Goal: Information Seeking & Learning: Understand process/instructions

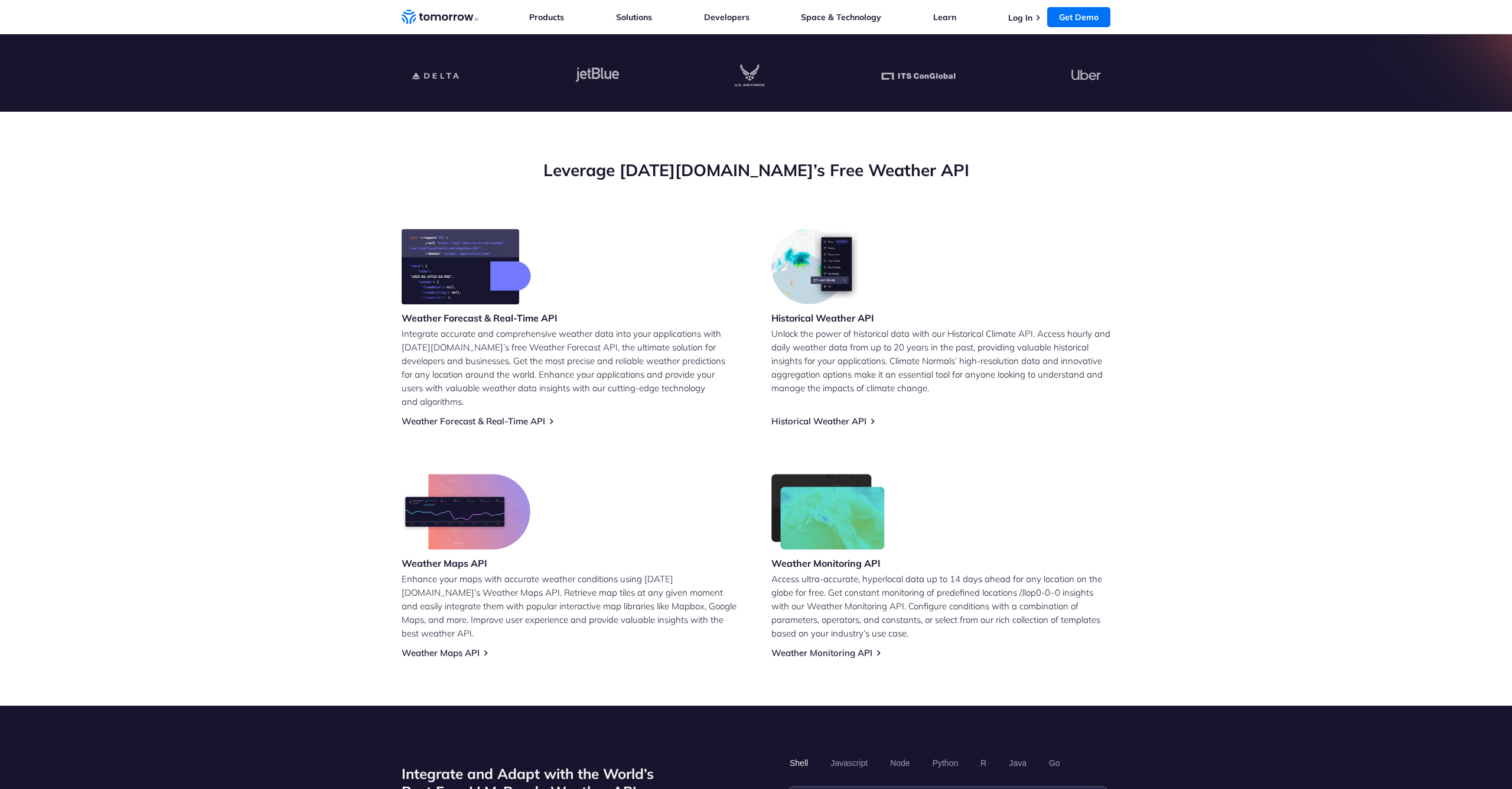
scroll to position [472, 0]
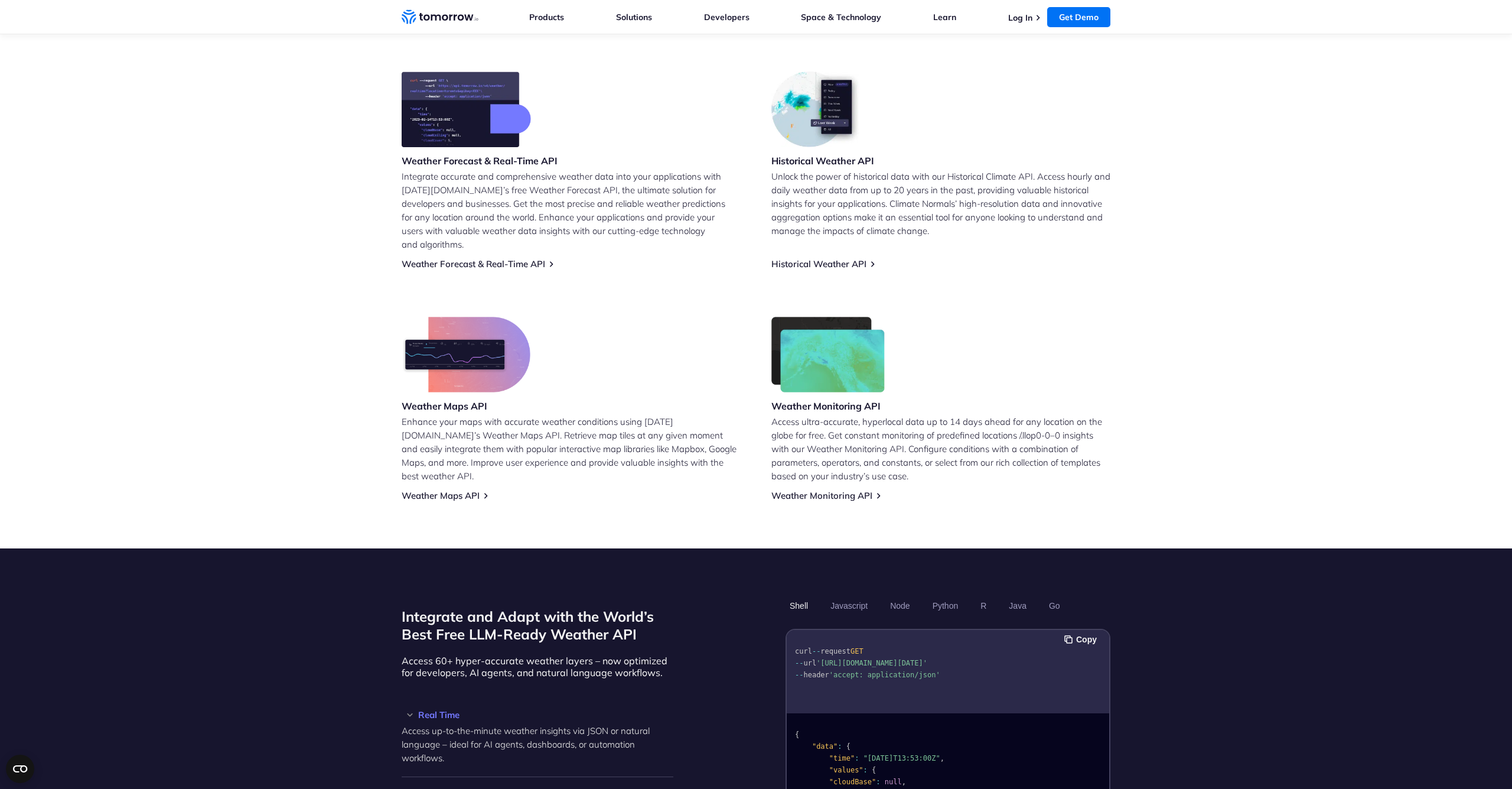
click at [484, 324] on img at bounding box center [466, 354] width 129 height 76
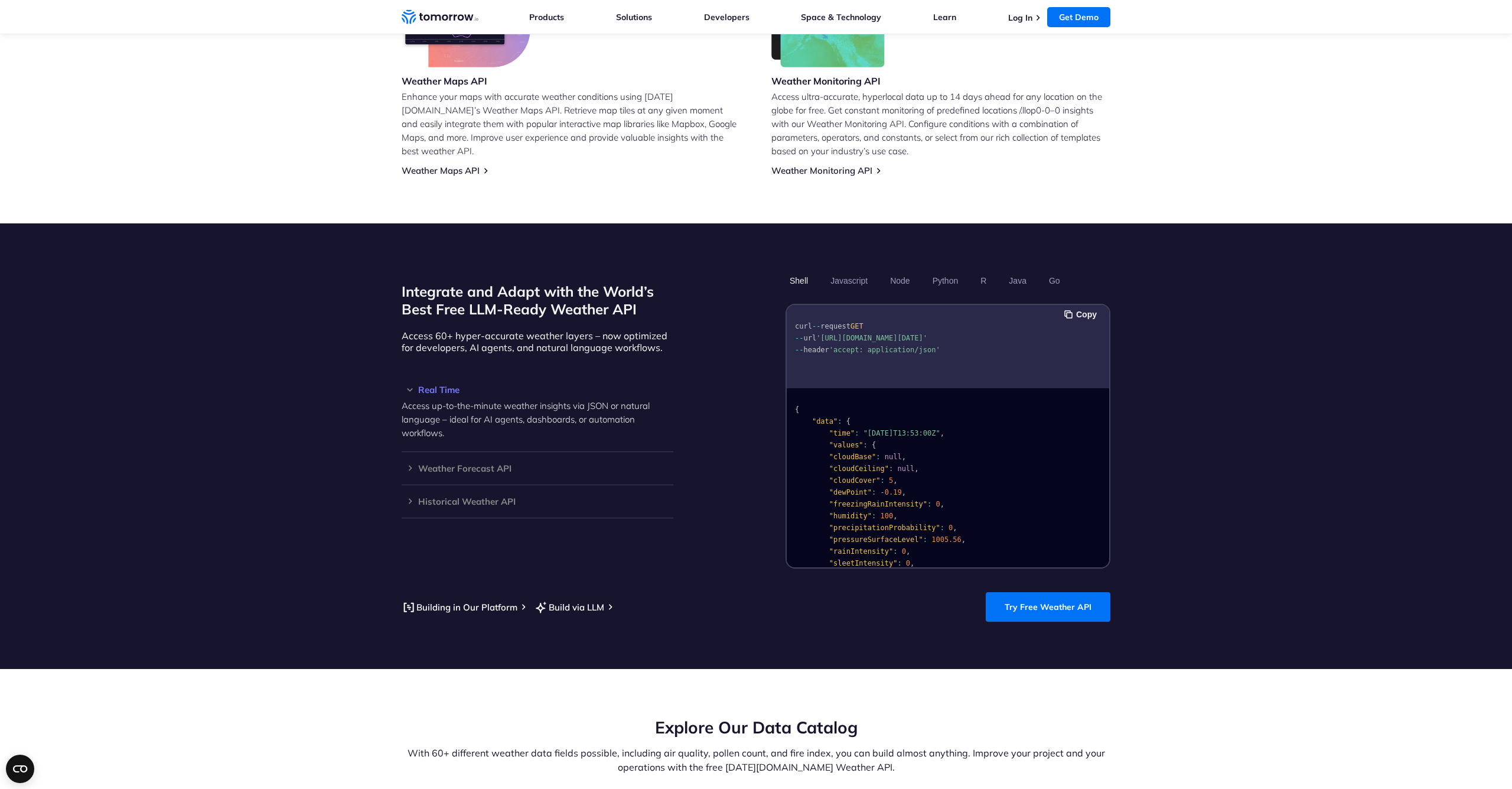
scroll to position [911, 0]
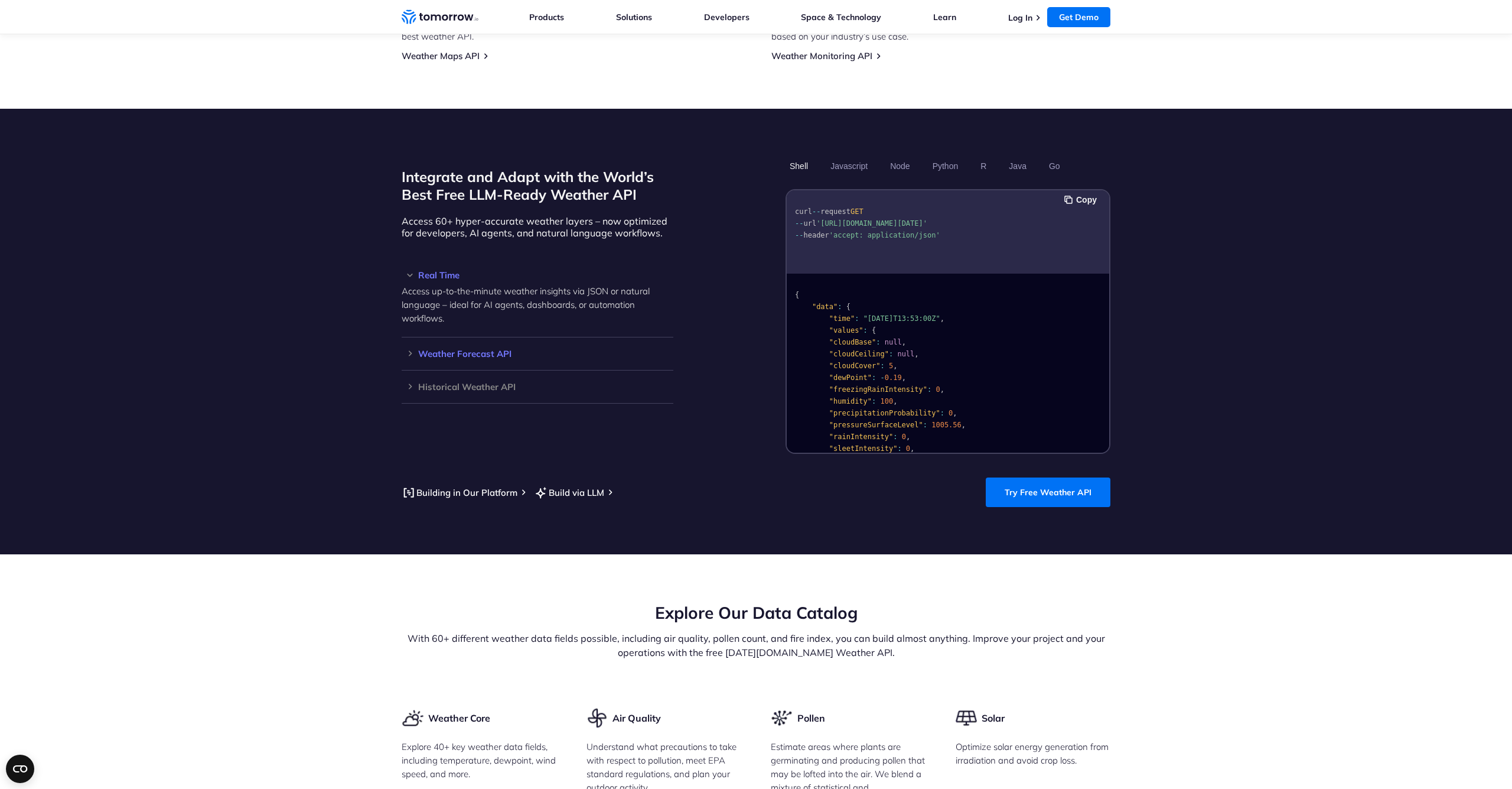
click at [455, 349] on h3 "Weather Forecast API" at bounding box center [537, 354] width 272 height 9
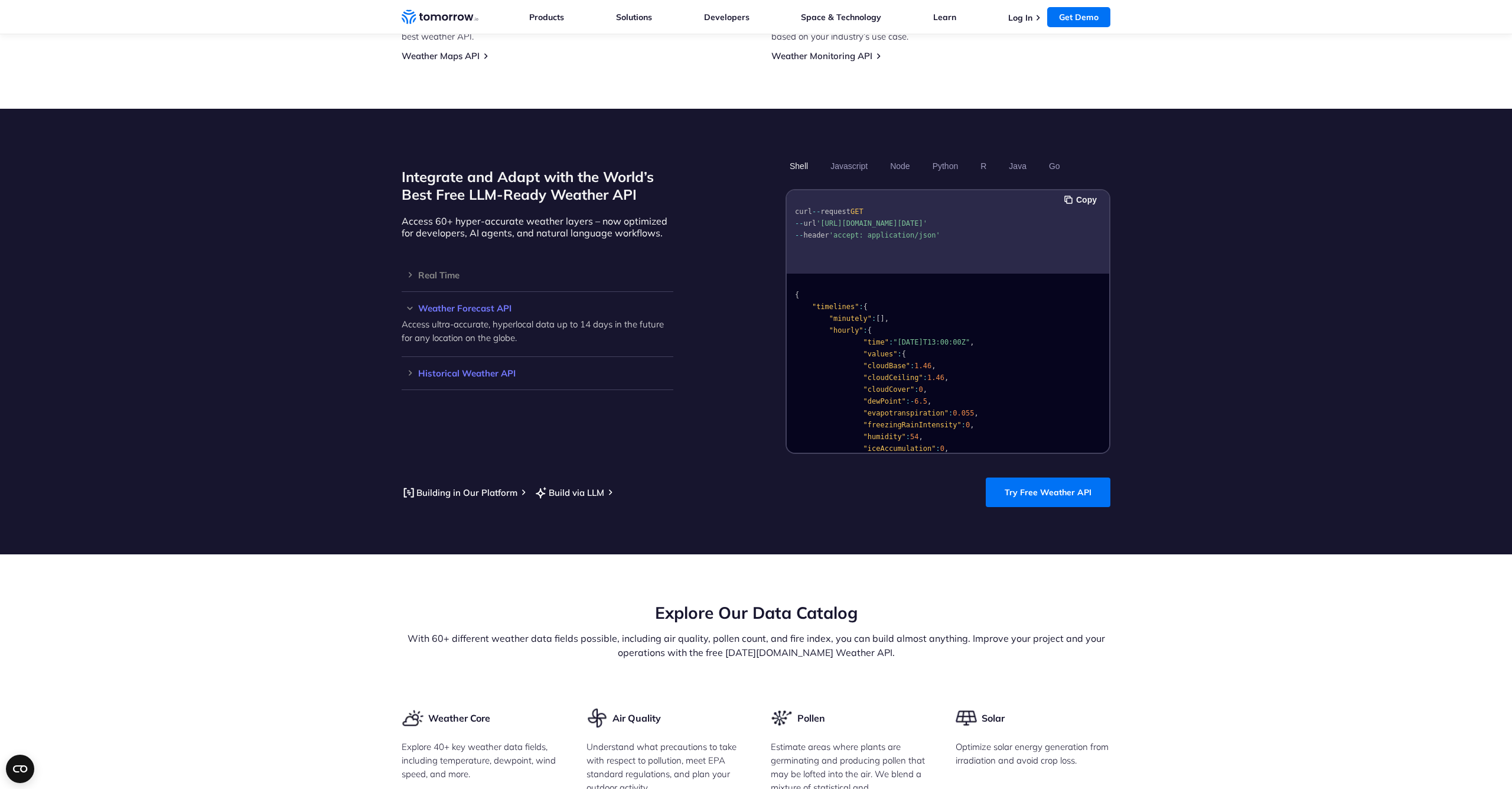
click at [453, 369] on h3 "Historical Weather API" at bounding box center [537, 373] width 272 height 9
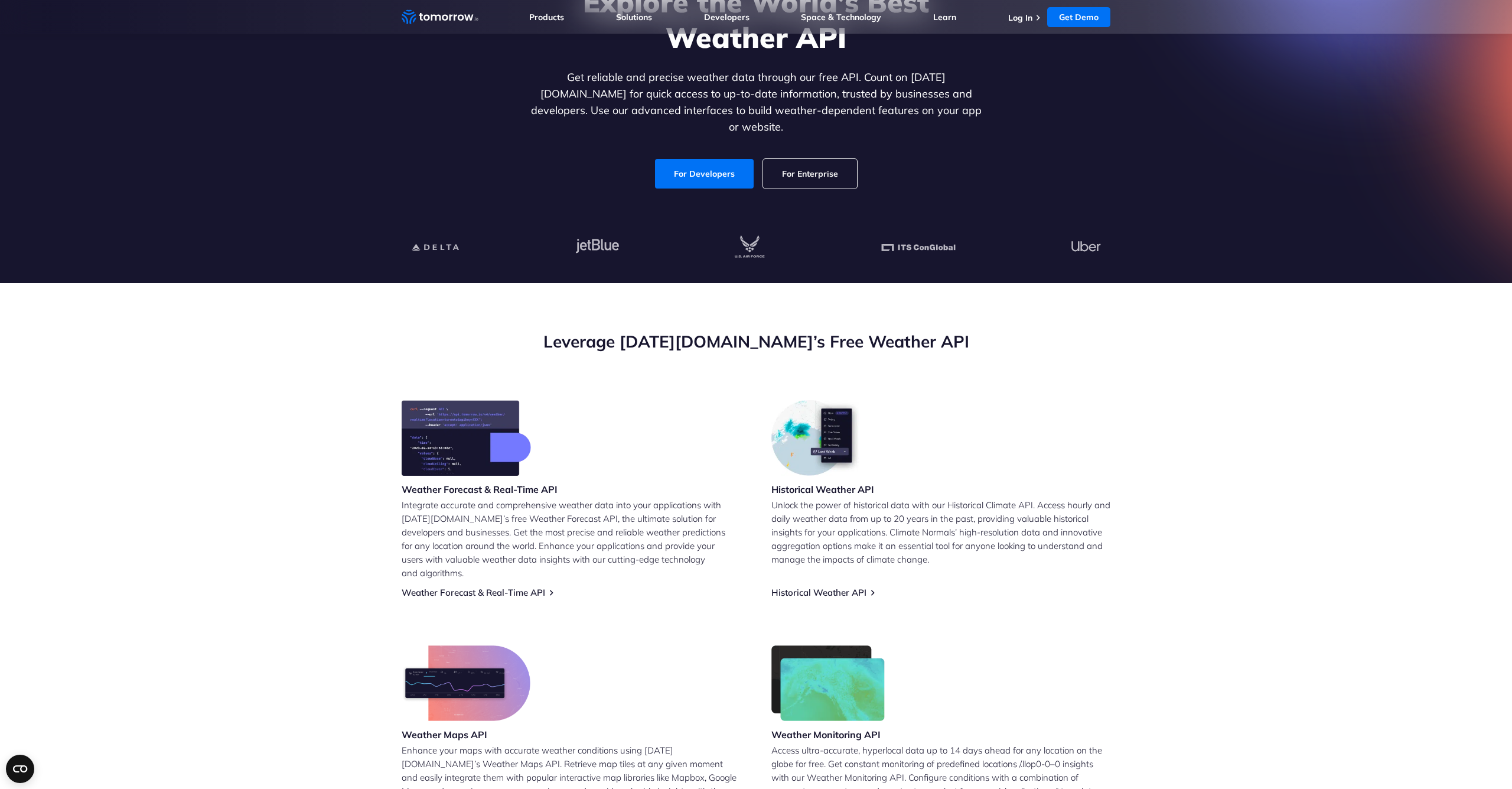
scroll to position [126, 0]
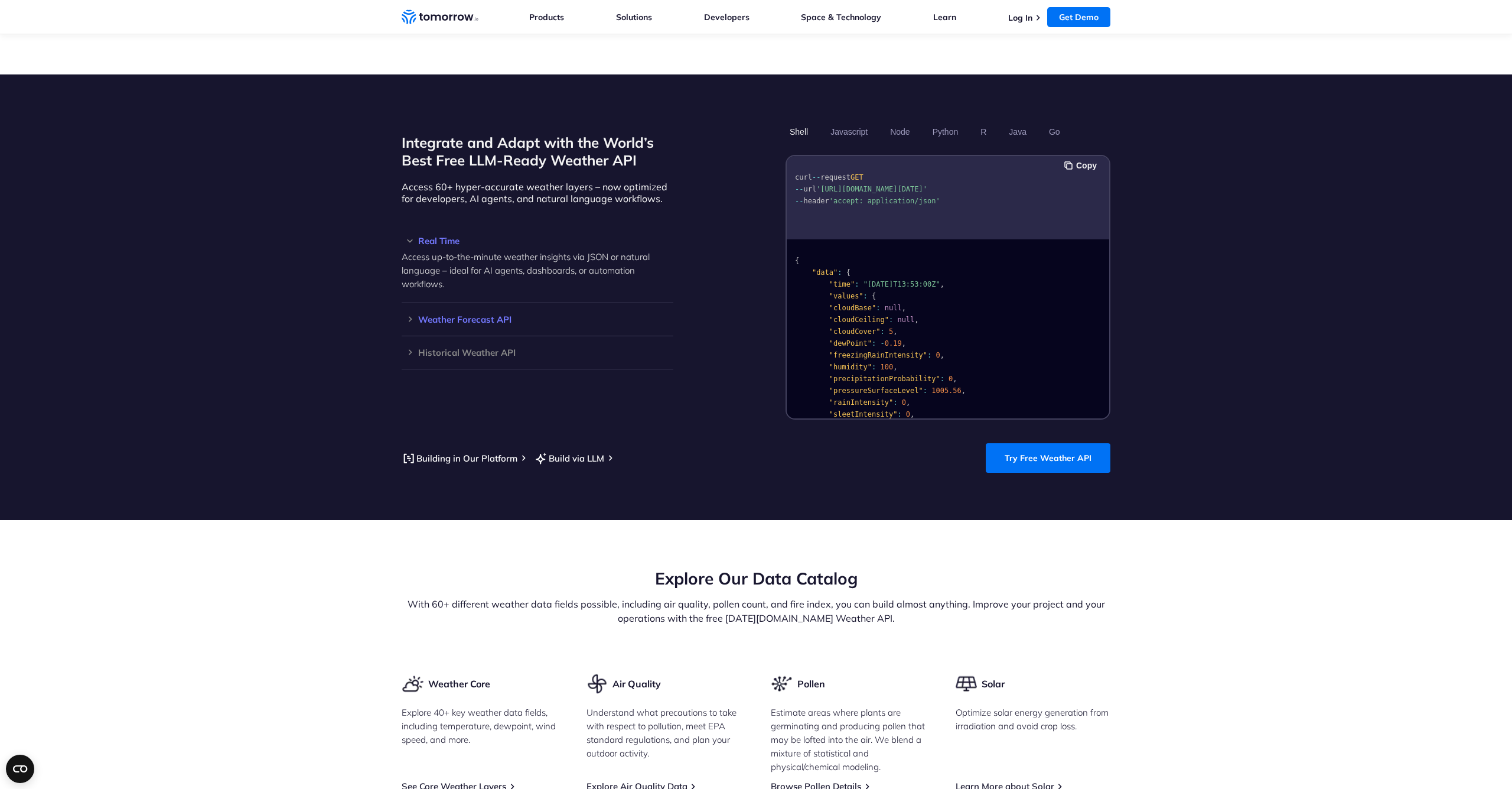
click at [425, 313] on div "Weather Forecast API Access ultra-accurate, hyperlocal data up to 14 days in th…" at bounding box center [537, 320] width 272 height 33
click at [428, 303] on div "Weather Forecast API Access ultra-accurate, hyperlocal data up to 14 days in th…" at bounding box center [537, 320] width 272 height 33
click at [429, 315] on h3 "Weather Forecast API" at bounding box center [537, 319] width 272 height 9
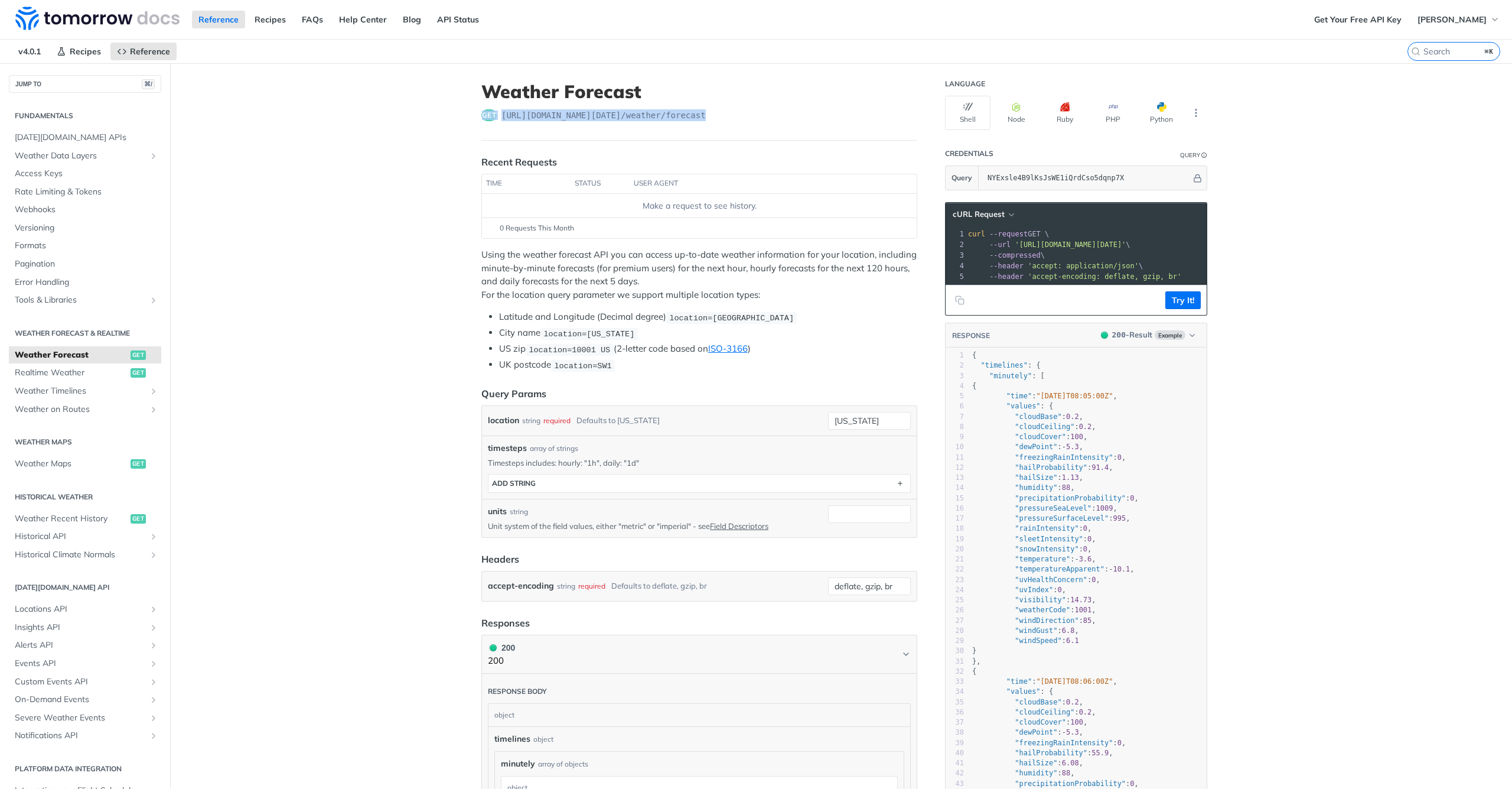
drag, startPoint x: 695, startPoint y: 112, endPoint x: 465, endPoint y: 112, distance: 230.0
click at [465, 112] on article "Weather Forecast get [URL][DOMAIN_NAME][DATE] /weather/forecast Recent Requests…" at bounding box center [700, 795] width 472 height 1463
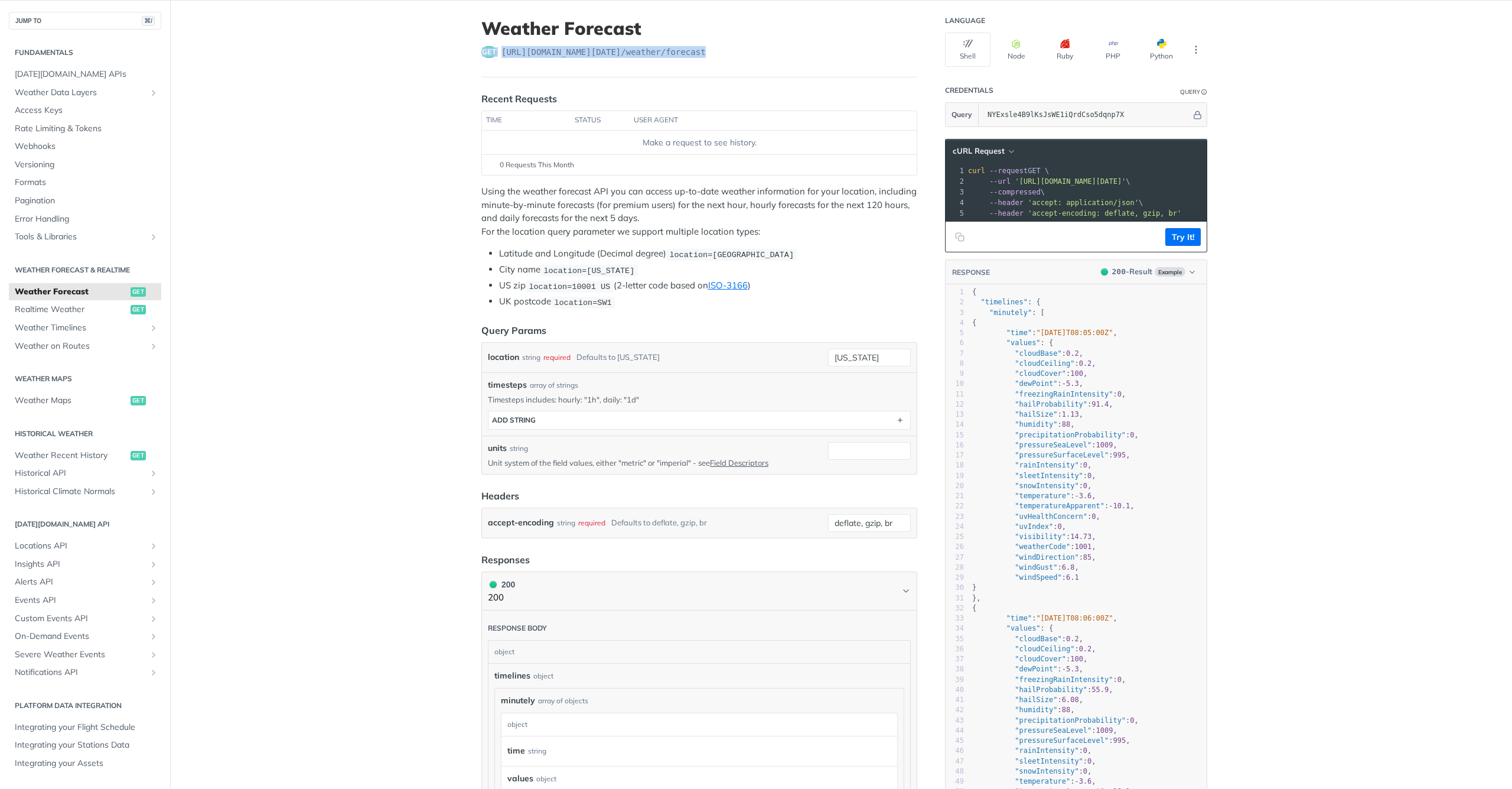
scroll to position [60, 0]
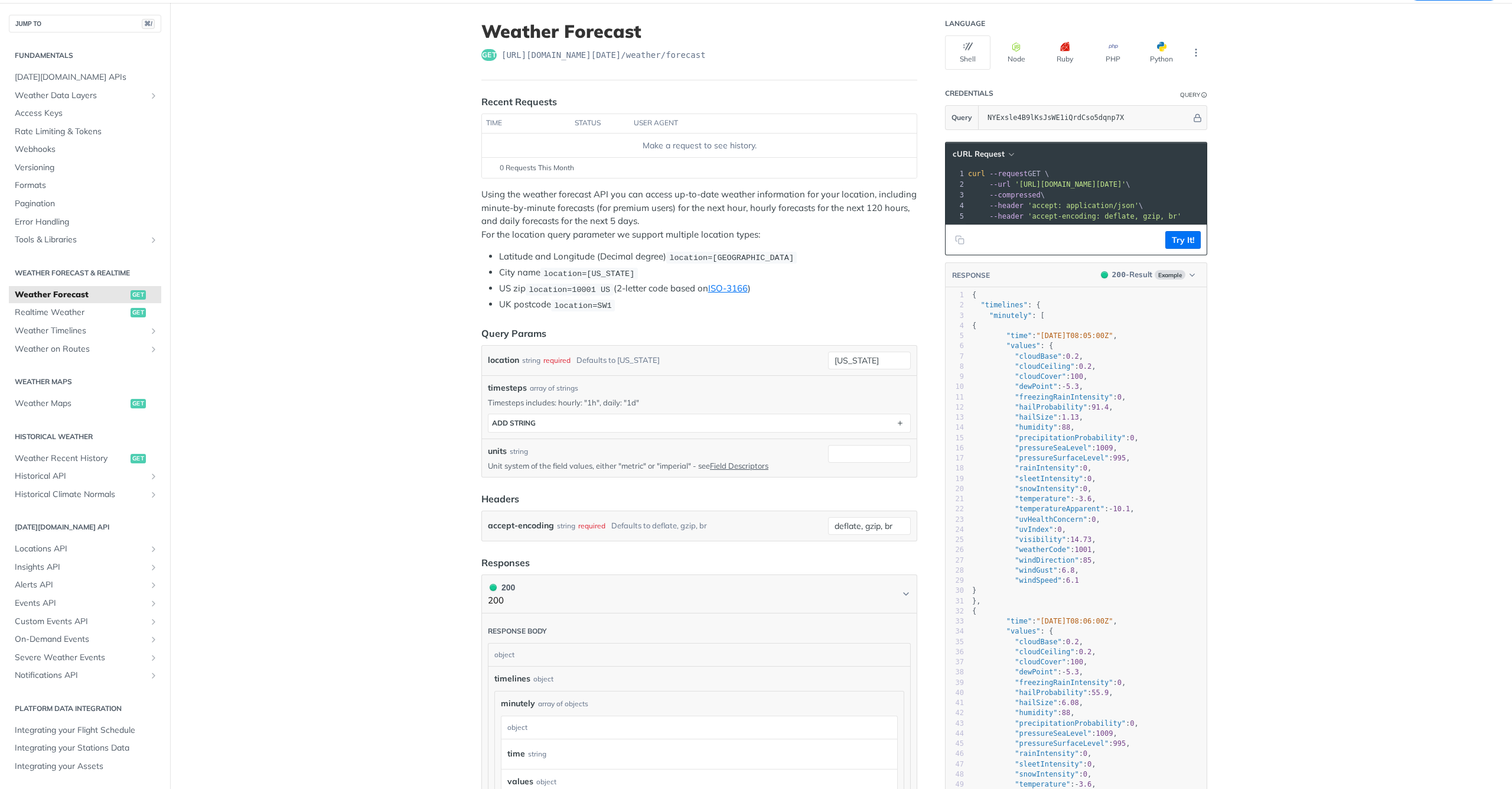
click at [1045, 169] on span "curl --request GET \" at bounding box center [1008, 173] width 81 height 8
drag, startPoint x: 1045, startPoint y: 169, endPoint x: 1049, endPoint y: 244, distance: 75.1
click at [1049, 244] on div "cURL Request xxxxxxxxxx 1 curl --request GET \ 2 --url '[URL][DOMAIN_NAME][DATE…" at bounding box center [1076, 198] width 262 height 114
copy div "curl --request GET \ 2 --url '[URL][DOMAIN_NAME][DATE]' \ 3 --compressed \ 4 --…"
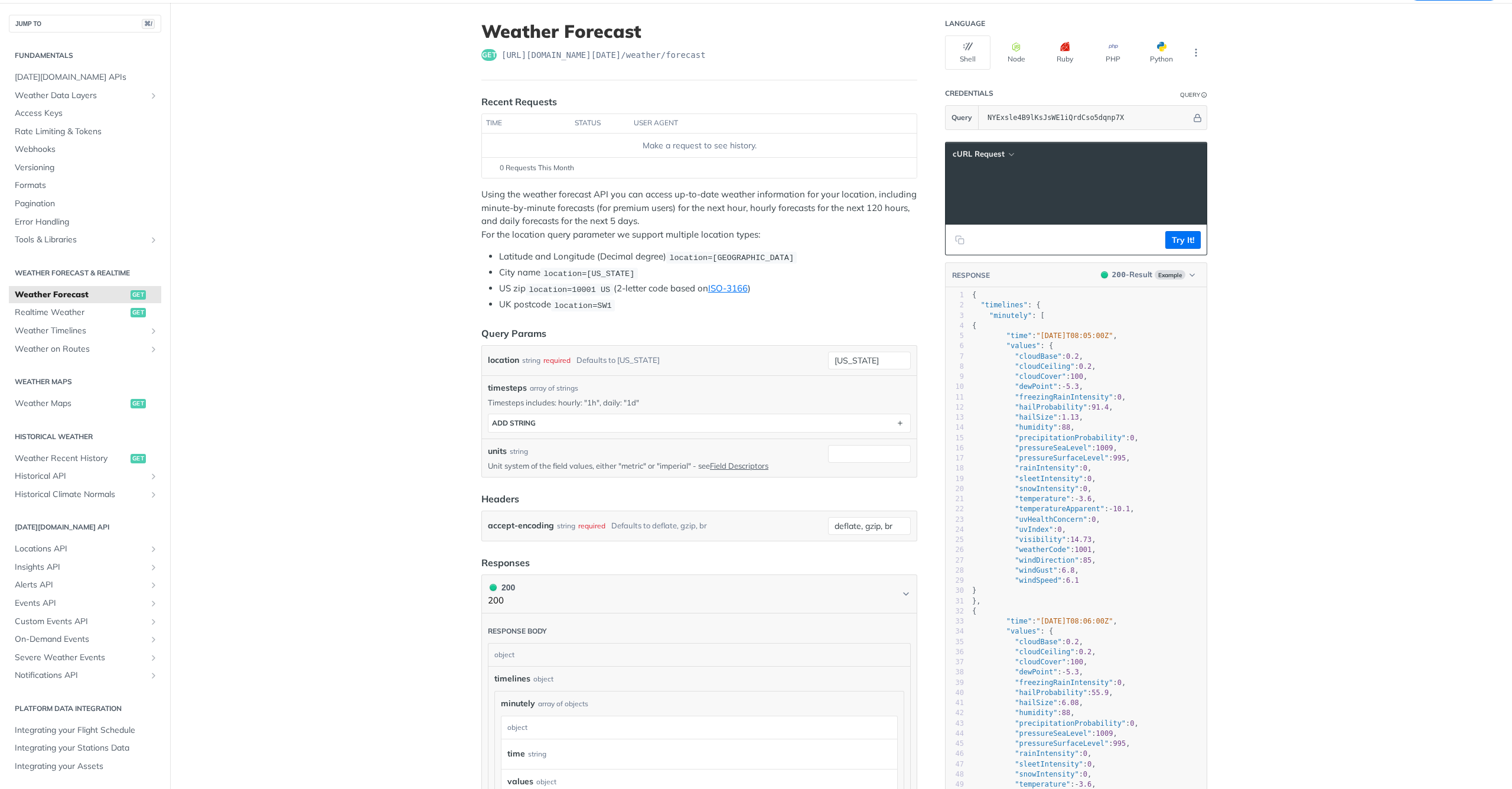
scroll to position [0, 0]
click at [420, 223] on main "JUMP TO ⌘/ Fundamentals [DATE][DOMAIN_NAME] APIs Weather Data Layers Core Proba…" at bounding box center [756, 734] width 1512 height 1463
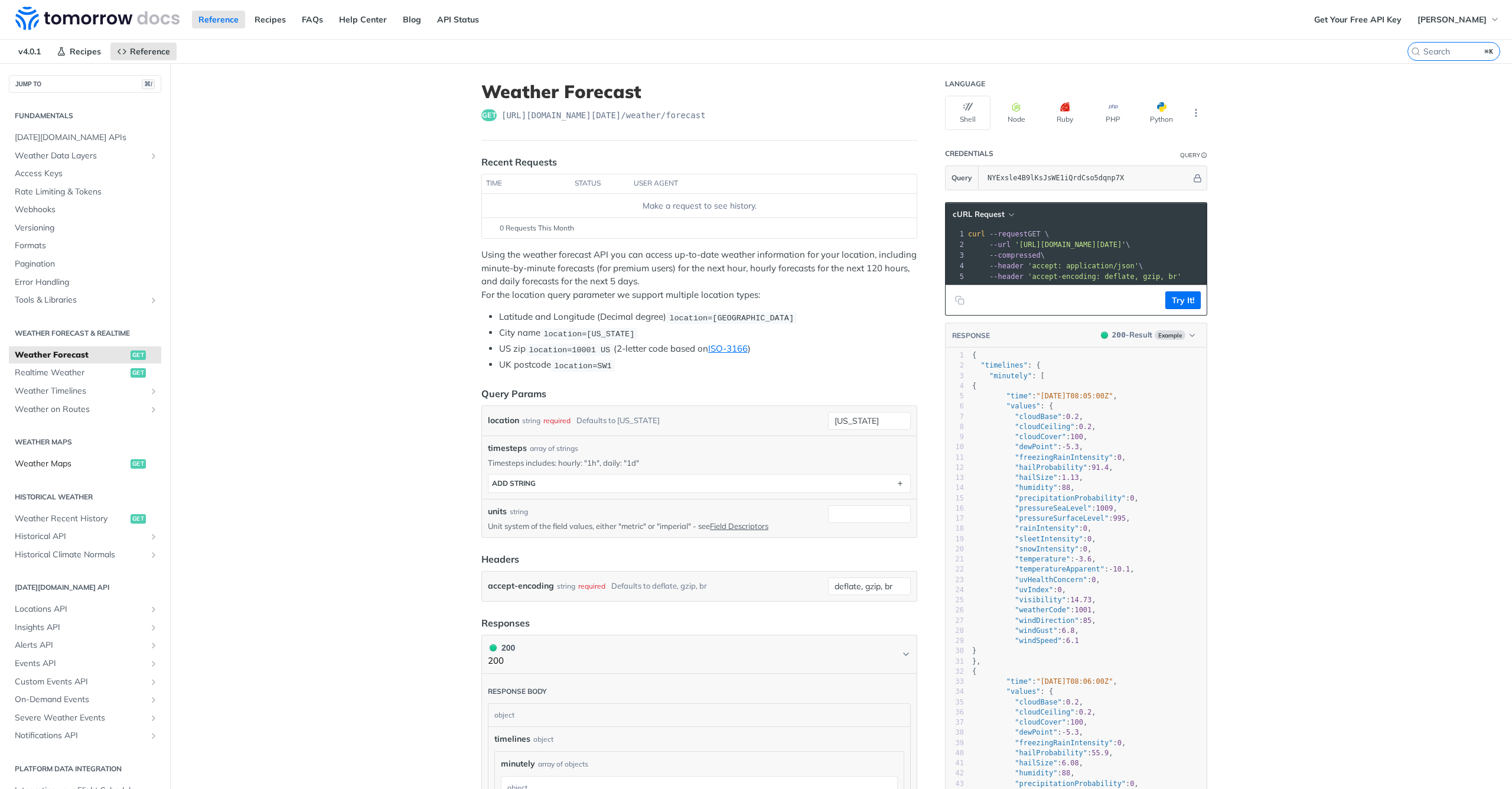
click at [63, 458] on span "Weather Maps" at bounding box center [71, 464] width 113 height 12
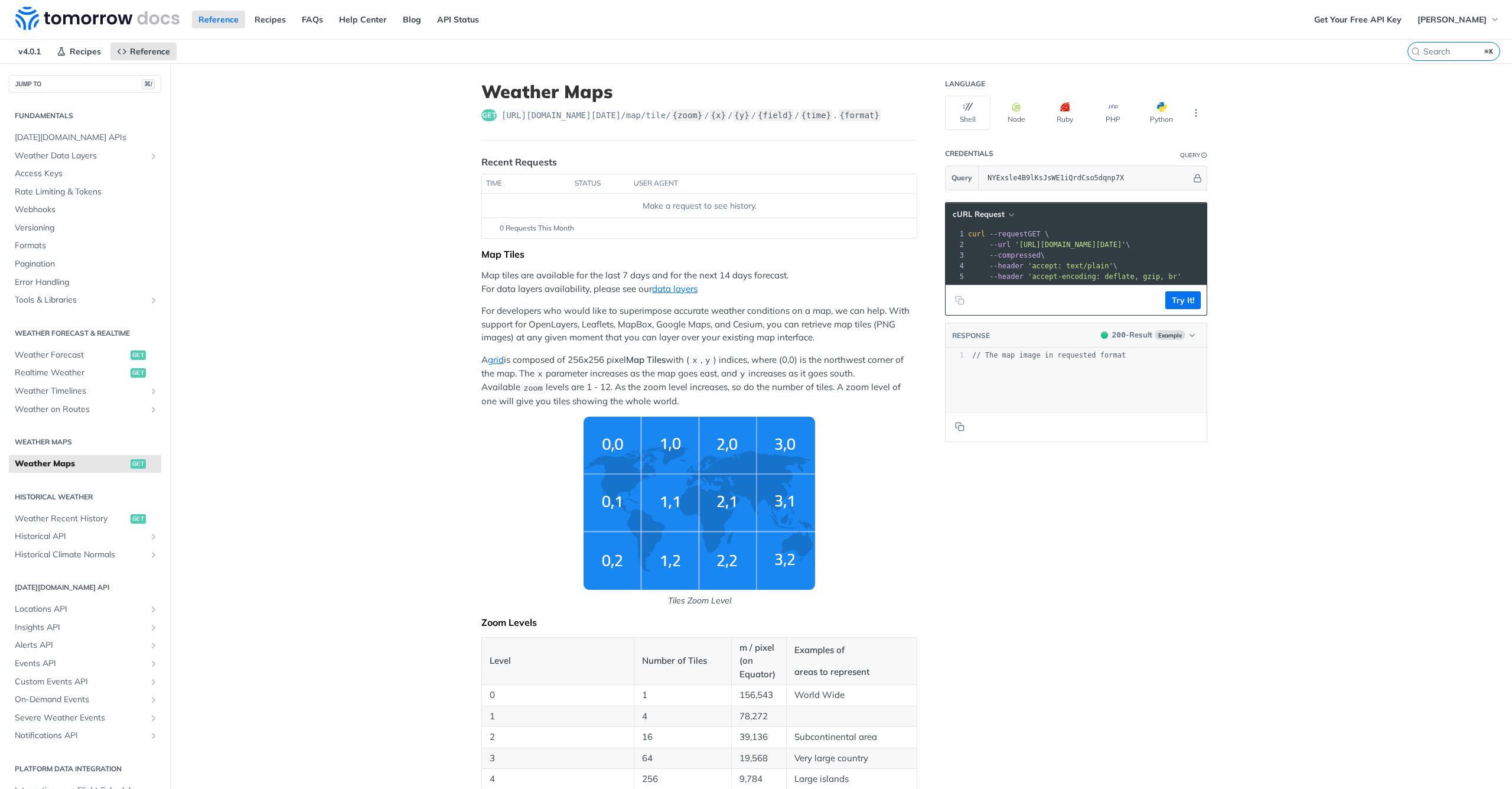
click at [1015, 247] on span "--url '[URL][DOMAIN_NAME][DATE]' \" at bounding box center [1049, 244] width 163 height 8
click at [1055, 251] on pre "--compressed \" at bounding box center [1246, 255] width 560 height 10
click at [1060, 255] on pre "--compressed \" at bounding box center [1246, 255] width 560 height 10
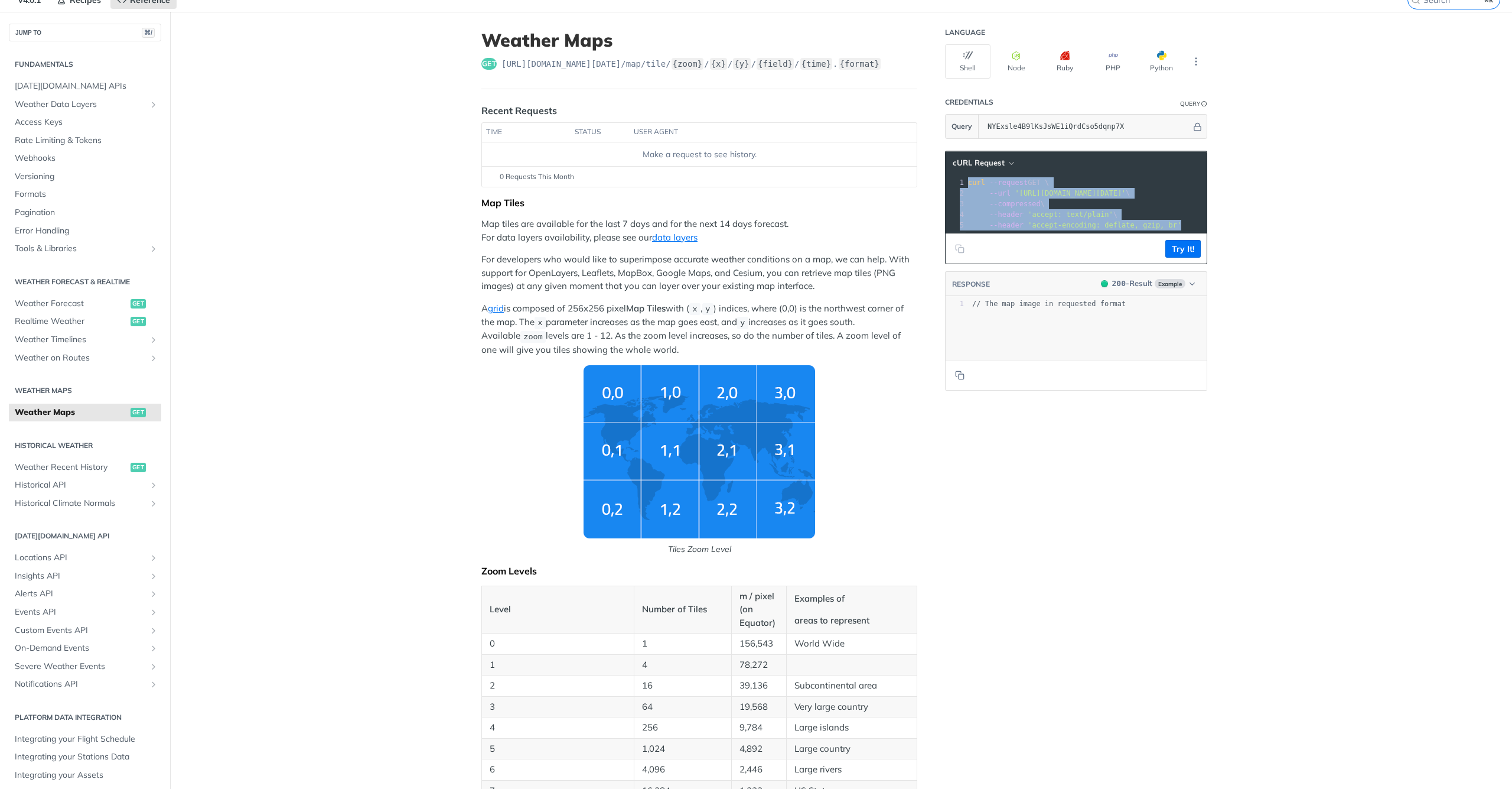
scroll to position [54, 0]
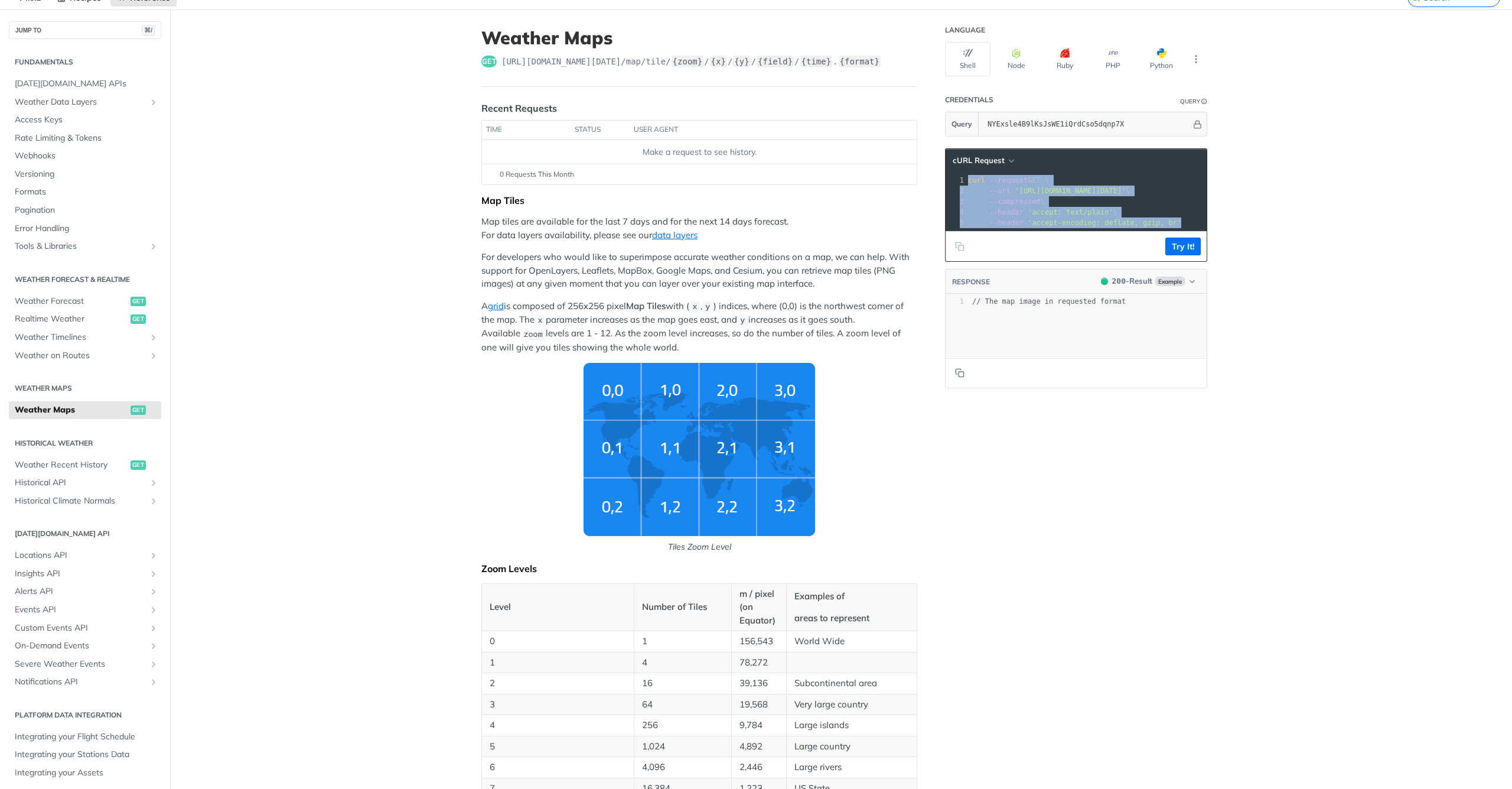
copy div "curl --request GET \ 2 --url '[URL][DOMAIN_NAME][DATE]' \ 3 --compressed \ 4 --…"
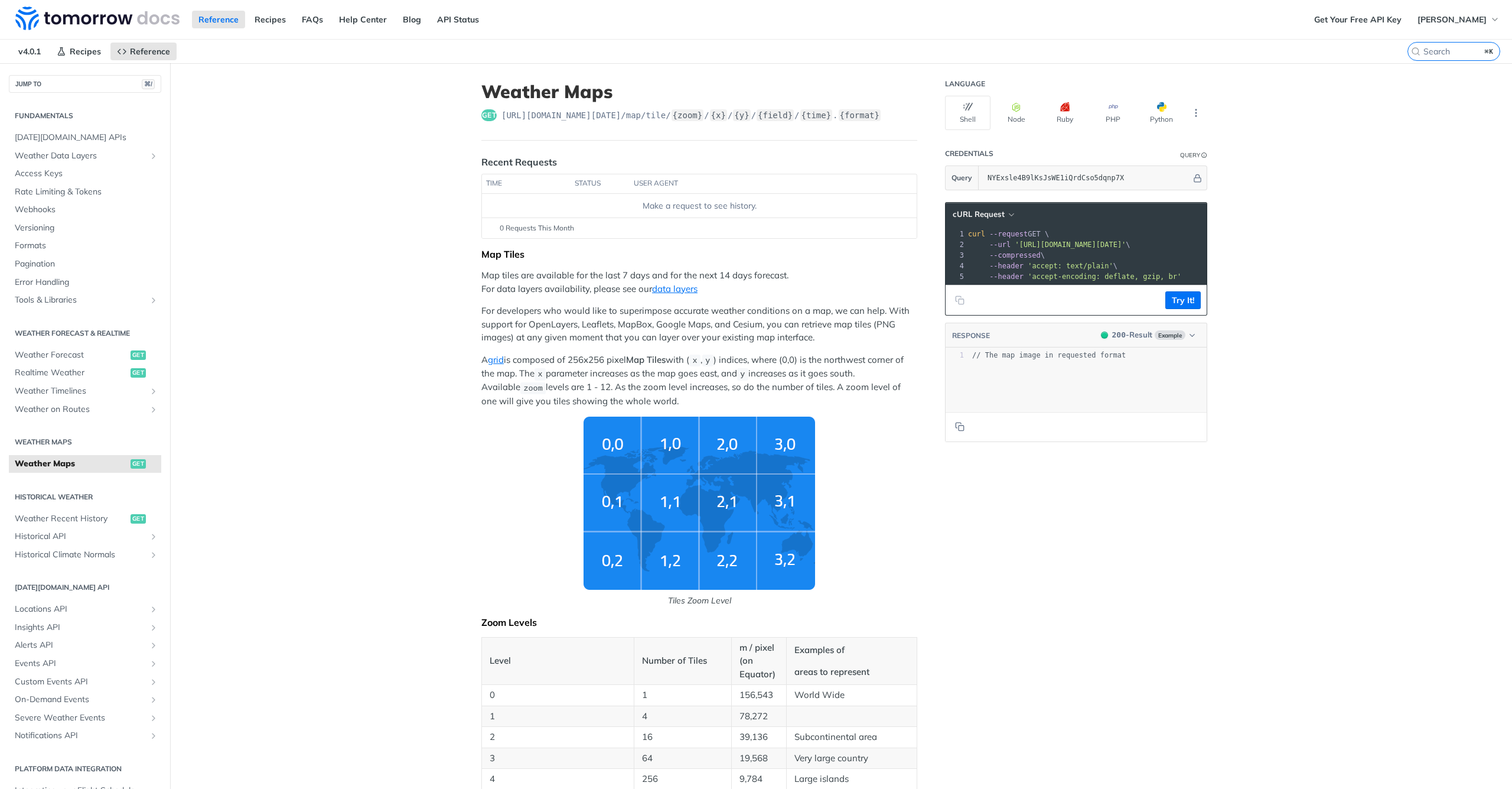
scroll to position [0, 0]
drag, startPoint x: 501, startPoint y: 117, endPoint x: 908, endPoint y: 109, distance: 407.1
click at [908, 109] on header "Weather Maps get [URL][DOMAIN_NAME][DATE] /map/tile/ {zoom} / {x} / {y} / {fiel…" at bounding box center [699, 111] width 436 height 60
copy span "[URL][DOMAIN_NAME][DATE] /map/tile/ {zoom} / {x} / {y} / {field} / {time} . {fo…"
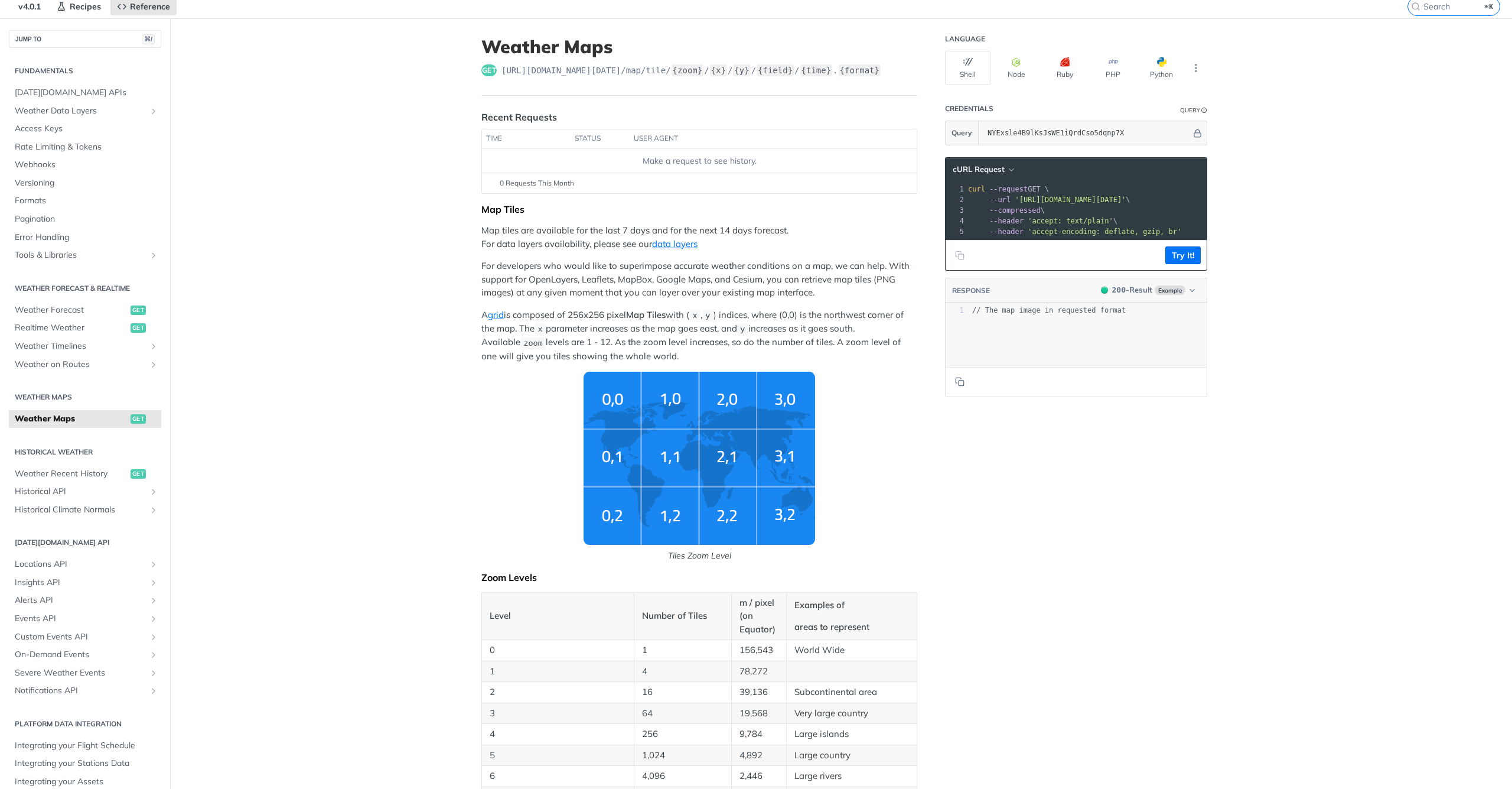
scroll to position [45, 0]
click at [1180, 260] on button "Try It!" at bounding box center [1183, 254] width 36 height 18
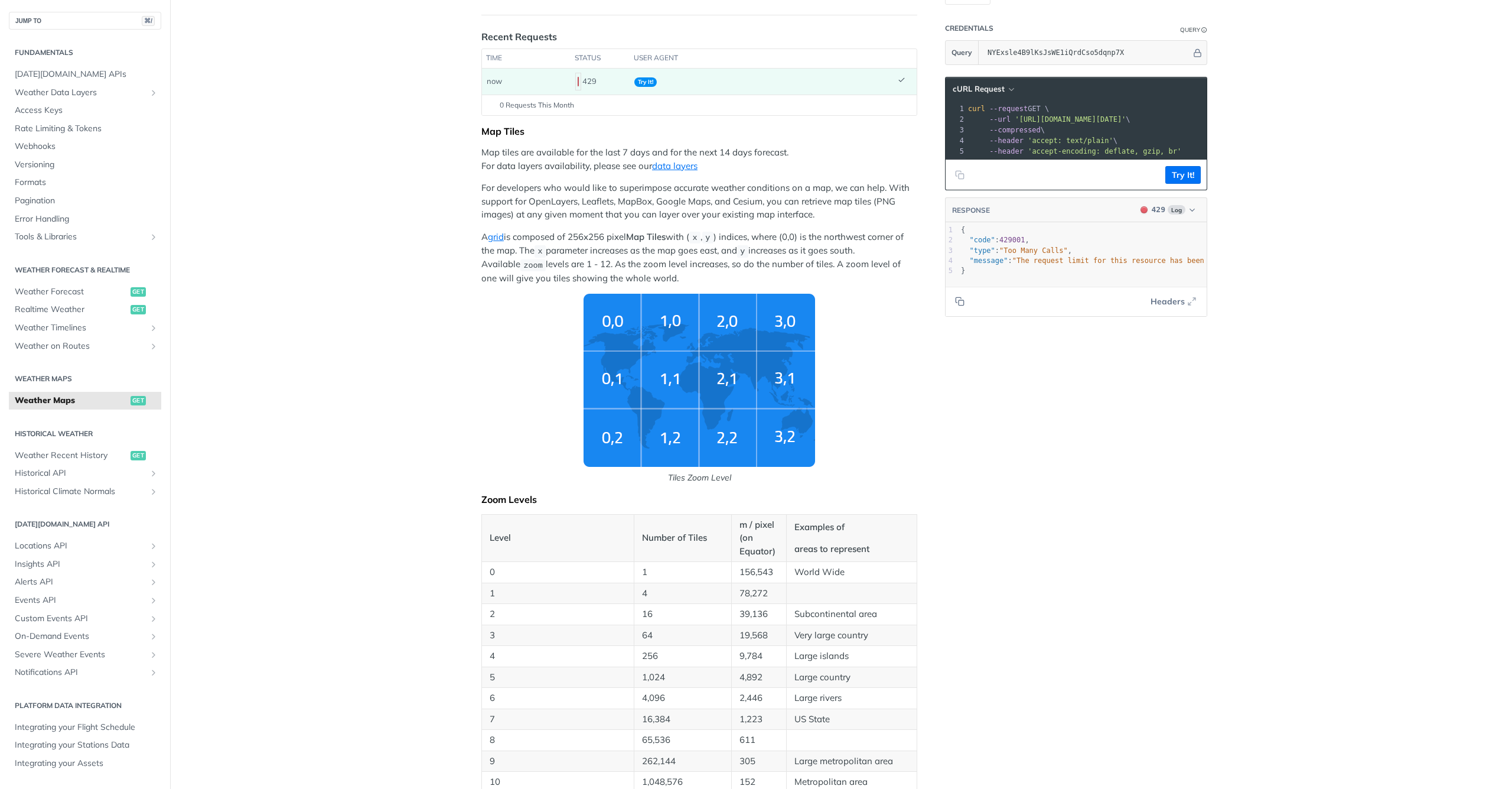
scroll to position [0, 0]
type textarea "{ "code": 429001, "type": "Too Many Calls", "message": "The request limit for t…"
drag, startPoint x: 991, startPoint y: 266, endPoint x: 971, endPoint y: 220, distance: 50.2
click at [971, 220] on div "RESPONSE 429 Log { "code": 429001, "type": "Too Many Calls", "message": "The re…" at bounding box center [1076, 257] width 262 height 119
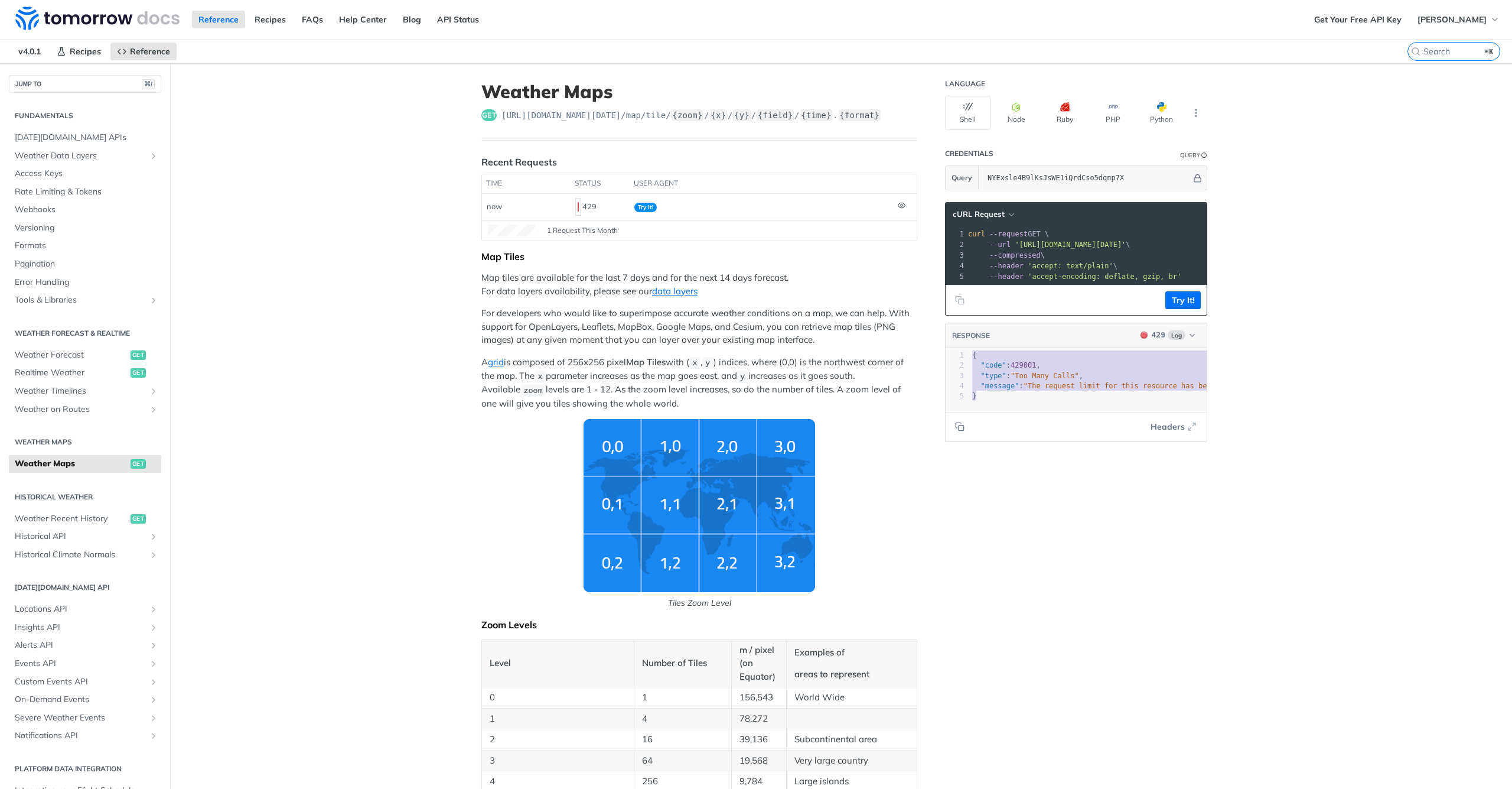
drag, startPoint x: 339, startPoint y: 192, endPoint x: 221, endPoint y: 176, distance: 119.1
